Goal: Information Seeking & Learning: Learn about a topic

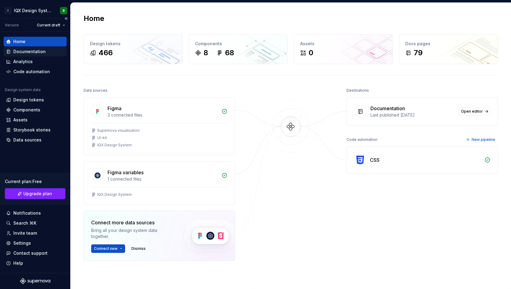
click at [26, 54] on div "Documentation" at bounding box center [29, 51] width 32 height 6
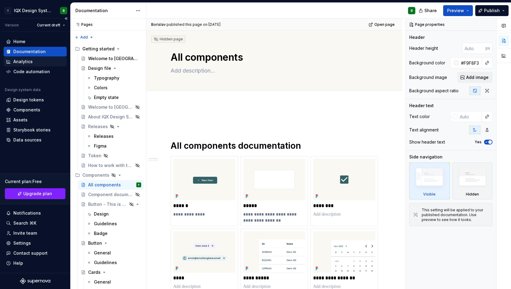
click at [23, 61] on div "Analytics" at bounding box center [22, 61] width 19 height 6
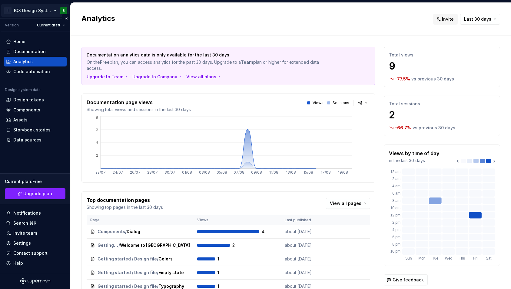
click at [44, 11] on html "I IQX Design System B Version Current draft Home Documentation Analytics Code a…" at bounding box center [255, 144] width 511 height 289
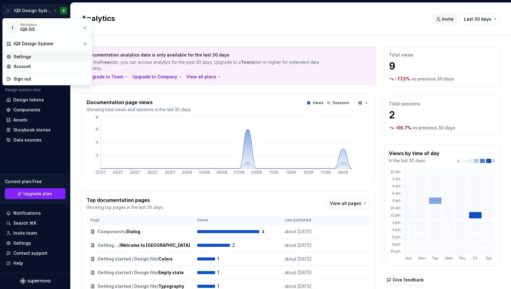
click at [49, 60] on div "Settings" at bounding box center [47, 57] width 87 height 10
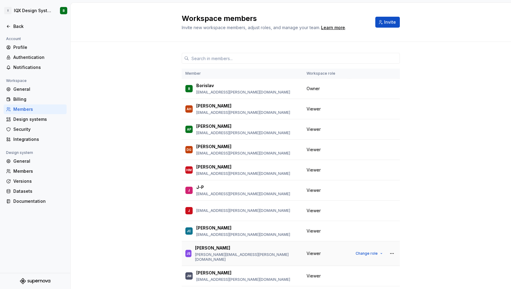
scroll to position [199, 0]
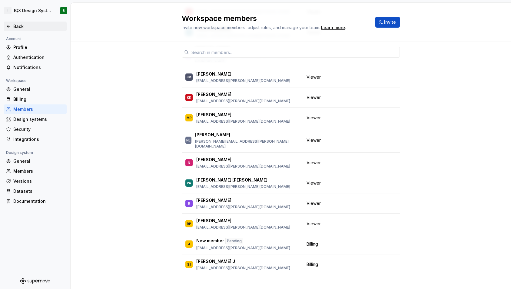
click at [11, 27] on div "Back" at bounding box center [35, 26] width 58 height 6
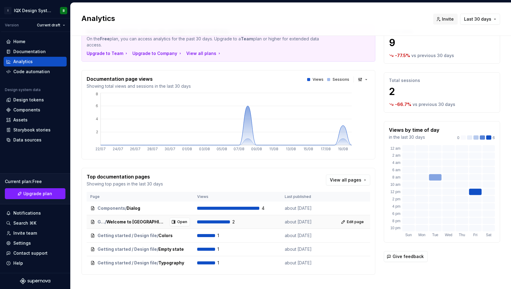
scroll to position [32, 0]
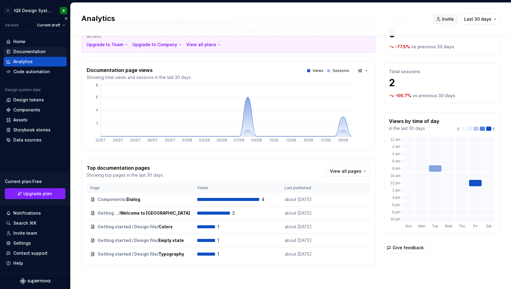
click at [38, 53] on div "Documentation" at bounding box center [29, 51] width 32 height 6
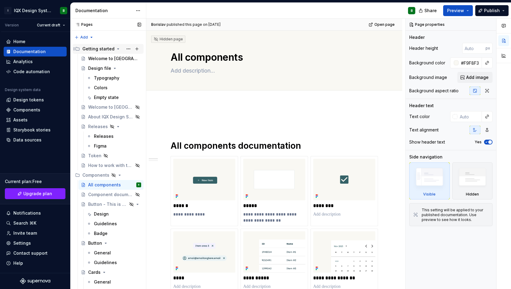
click at [116, 49] on icon "Page tree" at bounding box center [118, 48] width 5 height 5
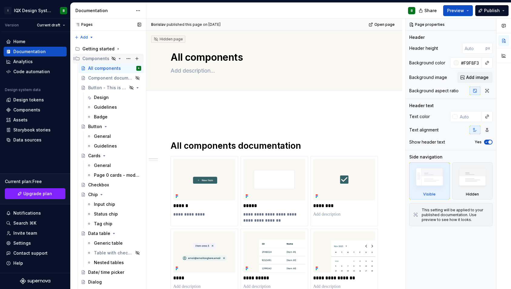
click at [118, 58] on icon "Page tree" at bounding box center [119, 58] width 5 height 5
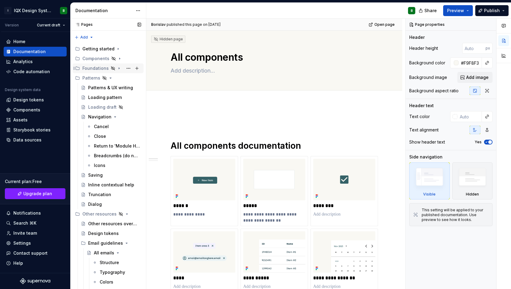
click at [117, 68] on icon "Page tree" at bounding box center [119, 68] width 5 height 5
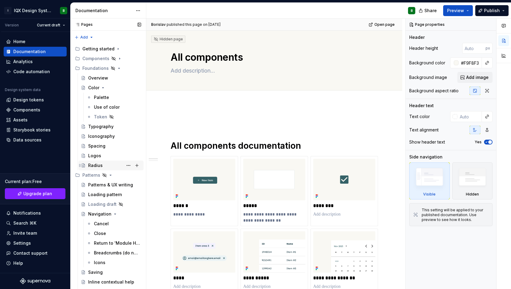
click at [99, 166] on div "Radius" at bounding box center [95, 165] width 15 height 6
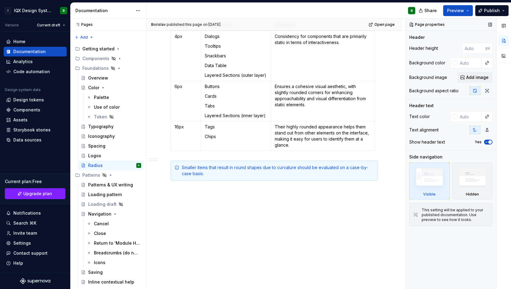
scroll to position [221, 0]
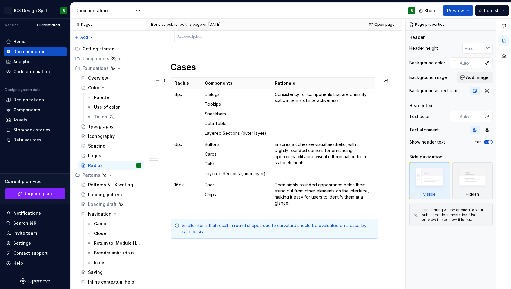
click at [265, 110] on td "Dialogs Tooltips Snackbars Data Table Layered Sections (outer layer)" at bounding box center [236, 114] width 70 height 50
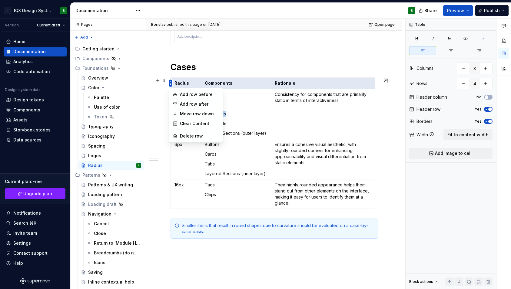
click at [172, 84] on html "I IQX Design System B Version Current draft Home Documentation Analytics Code a…" at bounding box center [255, 144] width 511 height 289
click at [175, 82] on html "I IQX Design System B Version Current draft Home Documentation Analytics Code a…" at bounding box center [255, 144] width 511 height 289
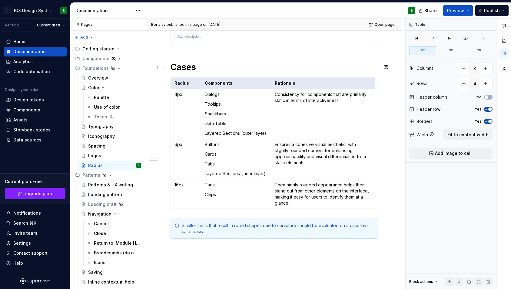
click at [221, 58] on div "**********" at bounding box center [275, 79] width 208 height 348
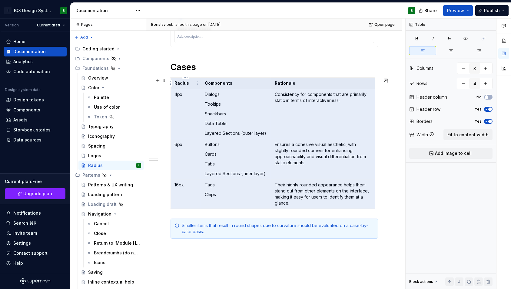
drag, startPoint x: 364, startPoint y: 202, endPoint x: 180, endPoint y: 81, distance: 220.2
click at [180, 81] on tbody "Radius Components Rationale 4px Dialogs Tooltips Snackbars Data Table Layered S…" at bounding box center [273, 143] width 204 height 131
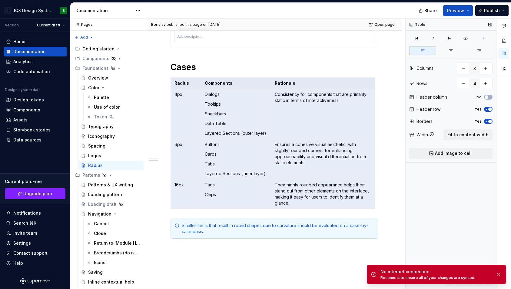
type textarea "*"
